Goal: Task Accomplishment & Management: Manage account settings

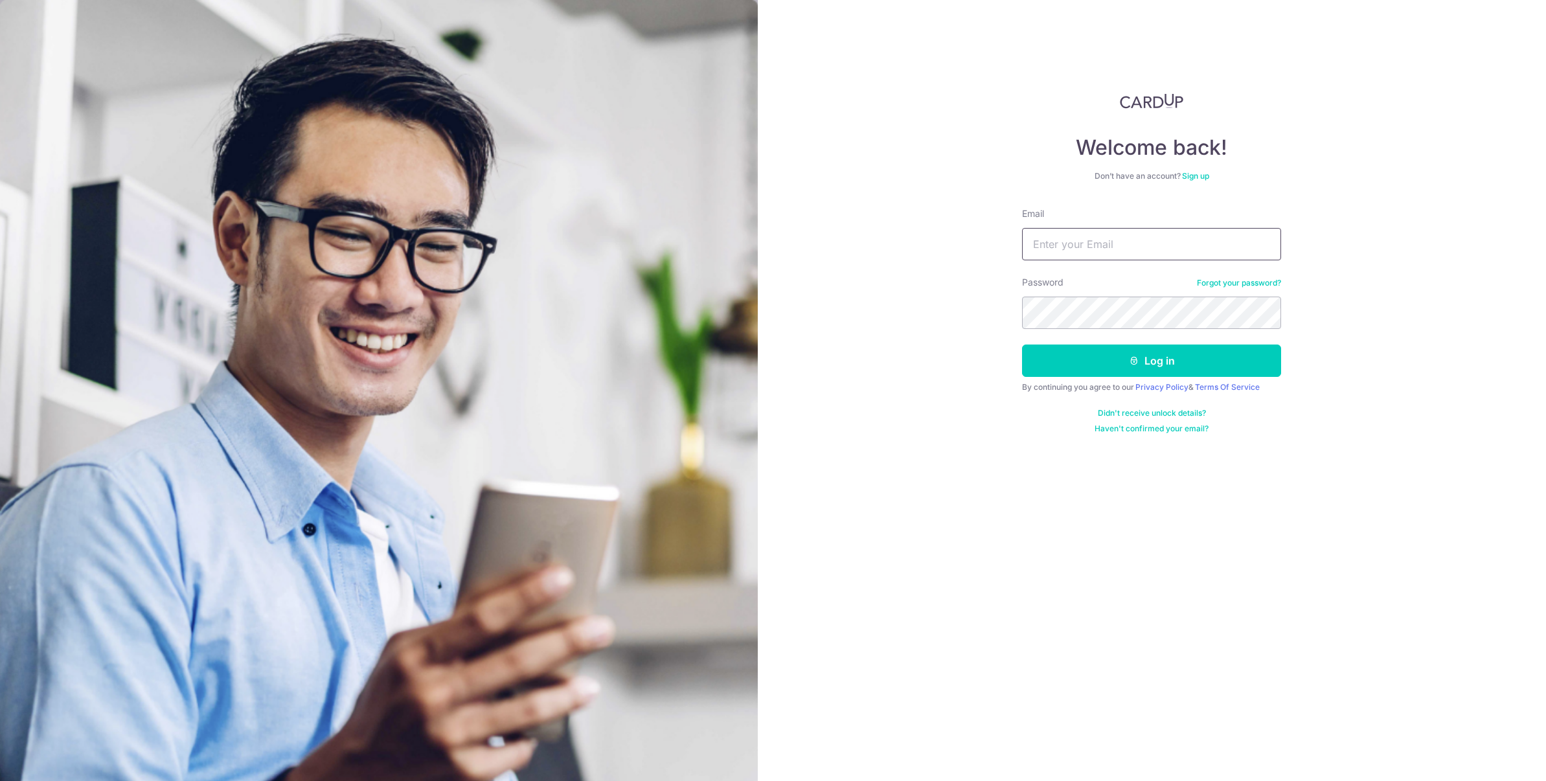
click at [1051, 244] on input "Email" at bounding box center [1151, 244] width 259 height 32
type input "[EMAIL_ADDRESS][DOMAIN_NAME]"
click at [1095, 354] on button "Log in" at bounding box center [1151, 361] width 259 height 32
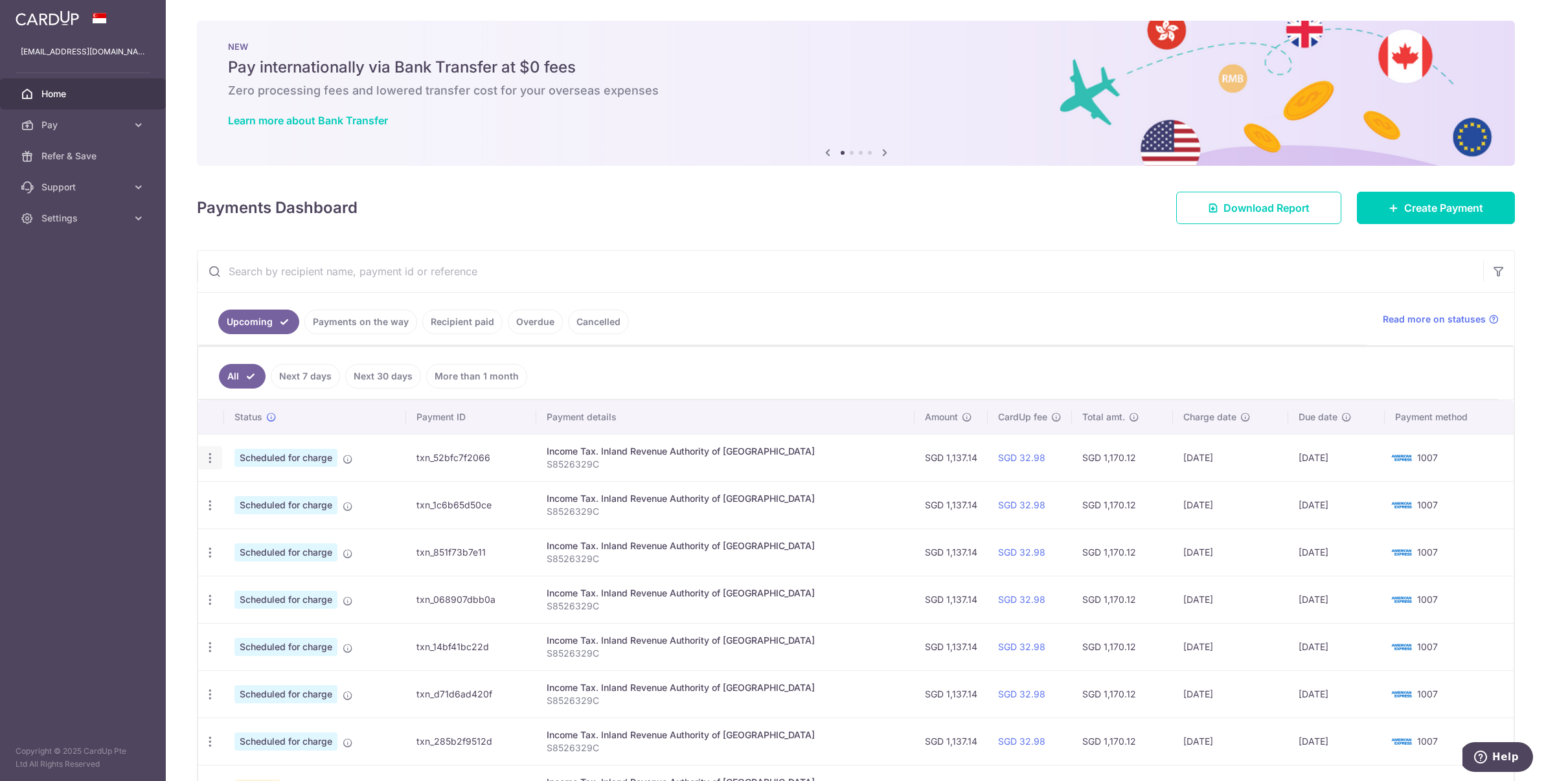
click at [215, 464] on icon "button" at bounding box center [210, 458] width 14 height 14
click at [262, 519] on span "Cancel payment" at bounding box center [279, 526] width 87 height 16
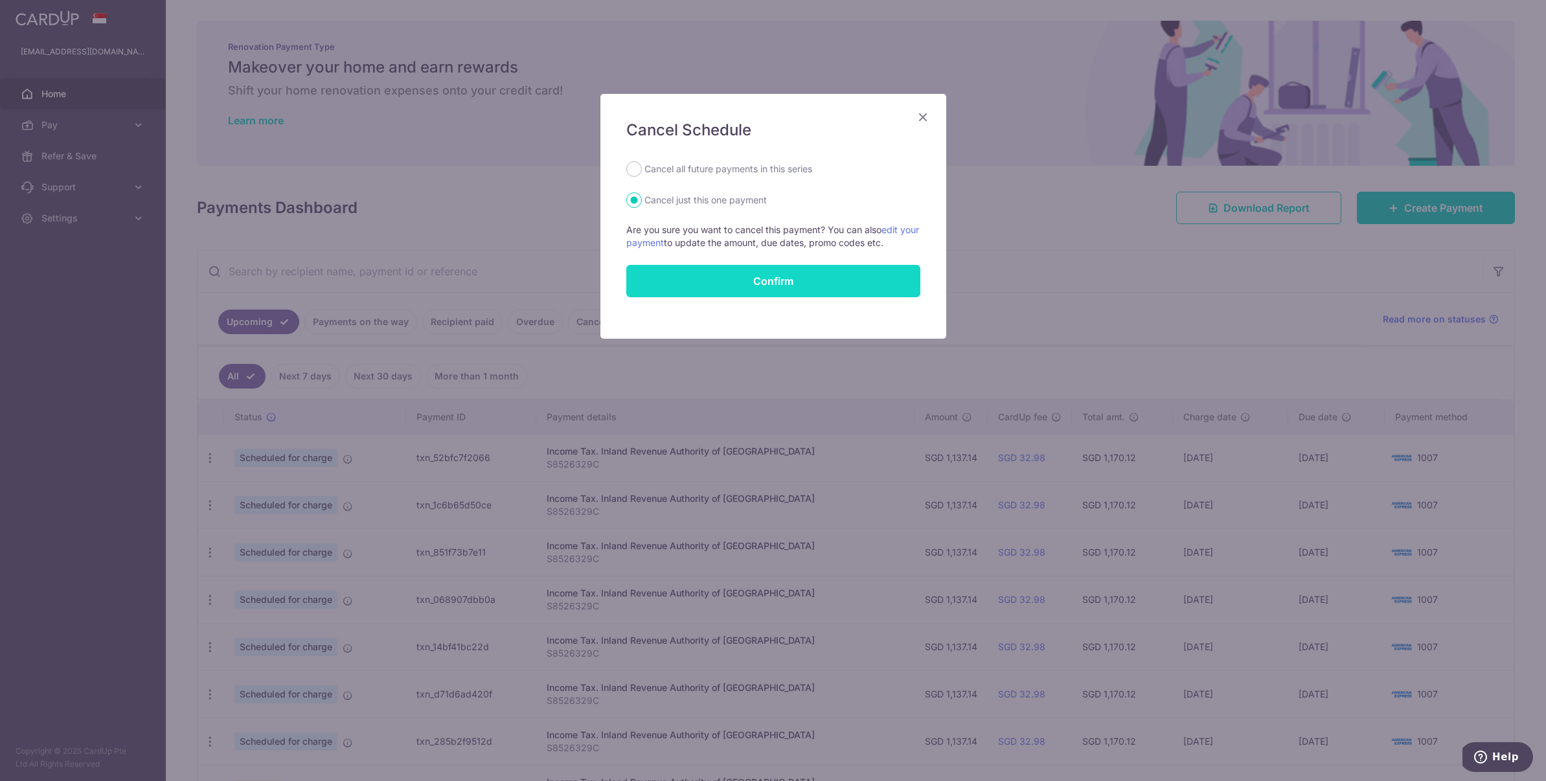
click at [821, 291] on input "Confirm" at bounding box center [773, 281] width 294 height 32
